Goal: Information Seeking & Learning: Learn about a topic

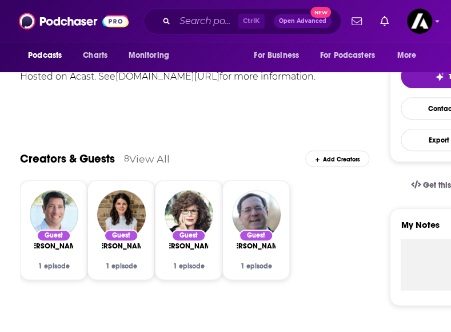
scroll to position [244, 0]
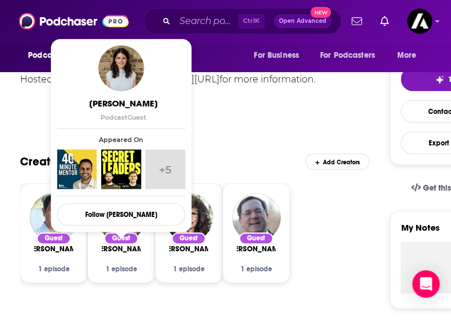
click at [164, 178] on span "+5" at bounding box center [164, 168] width 39 height 39
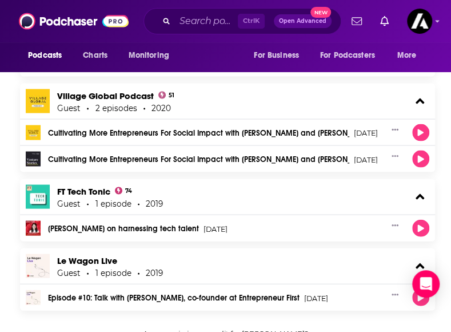
scroll to position [628, 0]
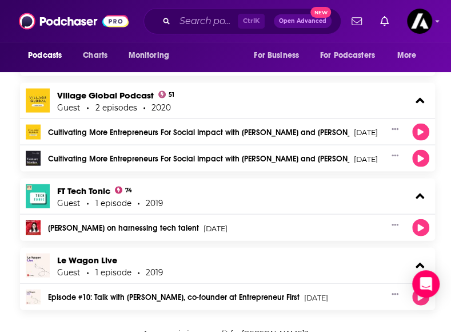
click at [133, 228] on link "Alice Bentinck on harnessing tech talent" at bounding box center [123, 228] width 151 height 8
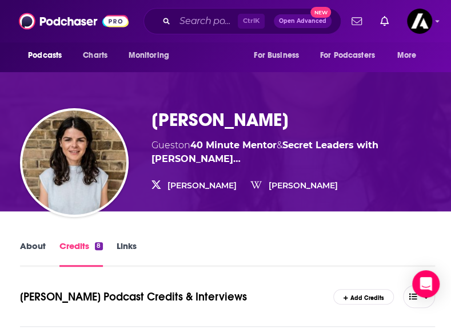
scroll to position [0, 0]
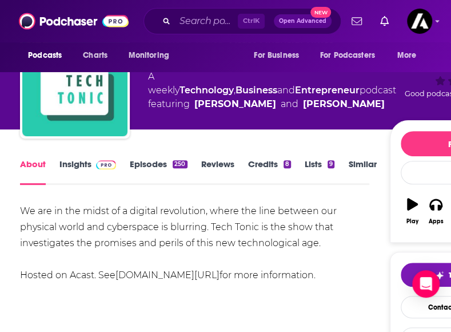
scroll to position [62, 0]
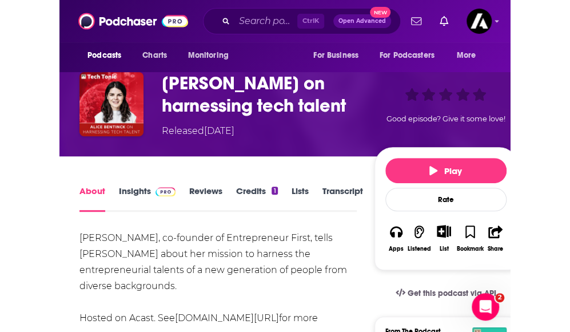
scroll to position [54, 0]
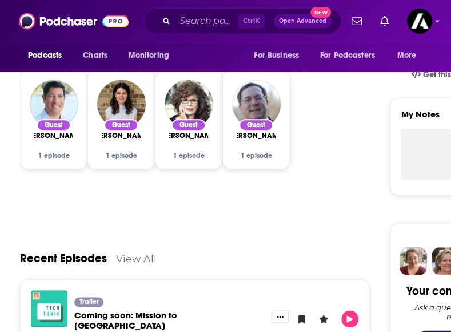
scroll to position [330, 0]
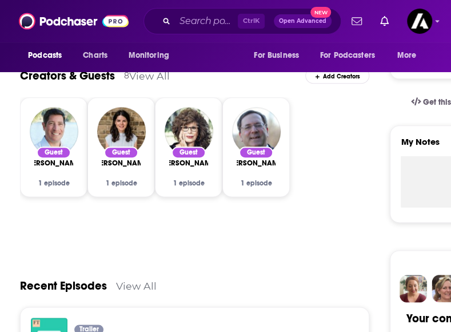
click at [51, 165] on span "[PERSON_NAME]" at bounding box center [53, 162] width 57 height 9
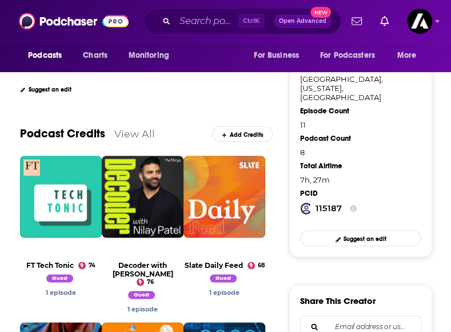
scroll to position [314, 0]
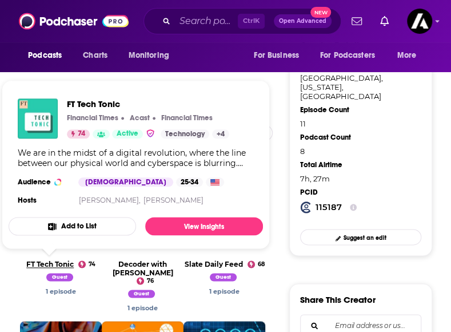
click at [55, 263] on link "FT Tech Tonic" at bounding box center [49, 264] width 47 height 9
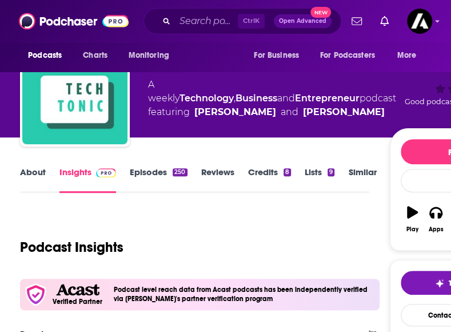
scroll to position [3, 0]
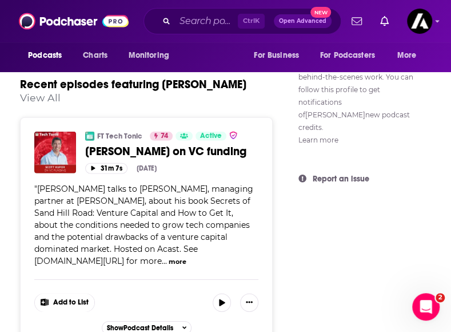
scroll to position [878, 0]
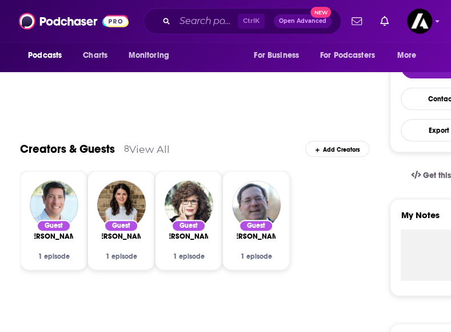
scroll to position [271, 0]
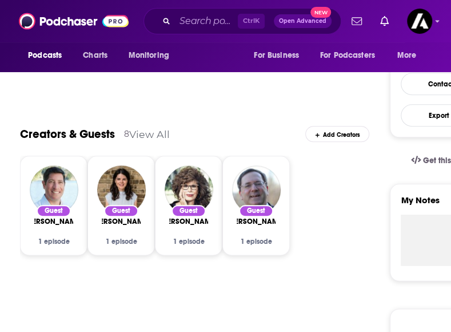
click at [184, 226] on span "[PERSON_NAME]" at bounding box center [188, 221] width 57 height 9
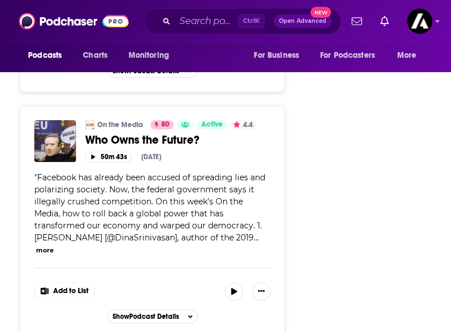
scroll to position [1463, 0]
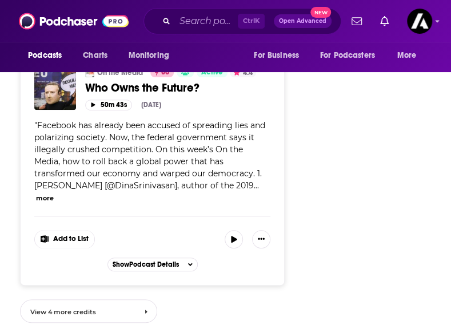
click at [111, 309] on link "View 4 more credits" at bounding box center [88, 310] width 137 height 23
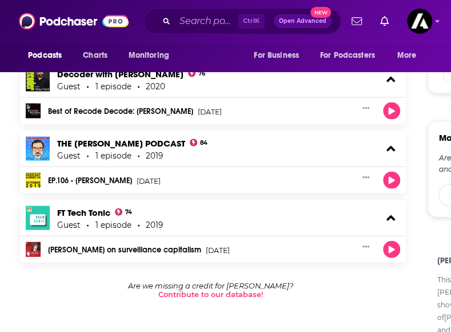
scroll to position [677, 0]
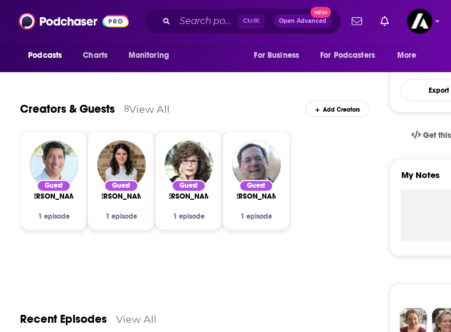
scroll to position [244, 0]
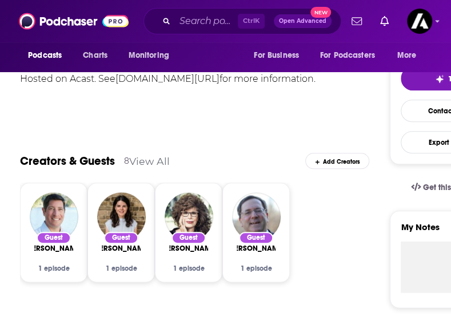
click at [146, 161] on link "View All" at bounding box center [149, 161] width 41 height 12
